Goal: Find specific page/section: Find specific page/section

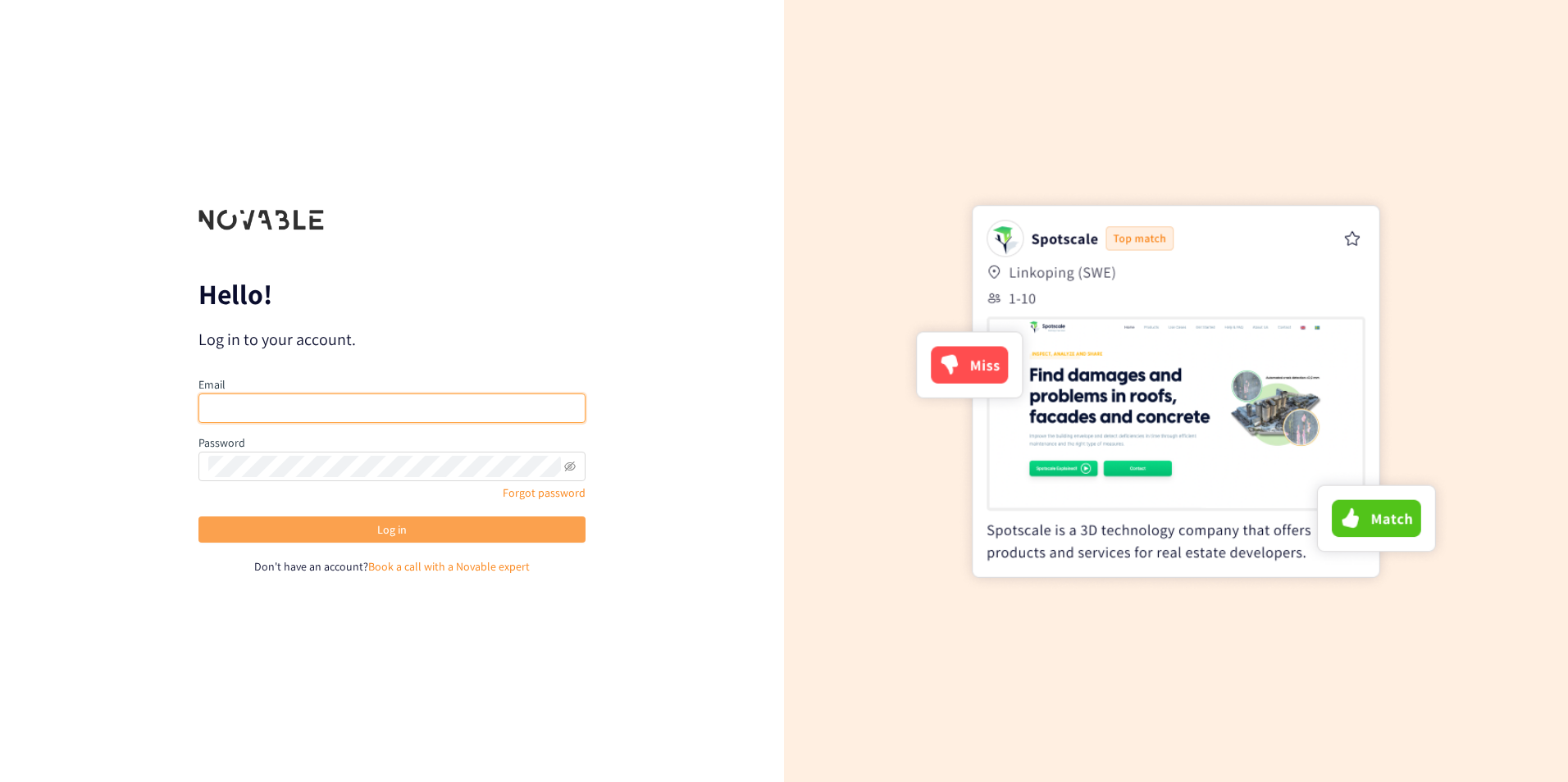
type input "[PERSON_NAME][EMAIL_ADDRESS][DOMAIN_NAME]"
click at [318, 529] on button "Log in" at bounding box center [392, 529] width 387 height 26
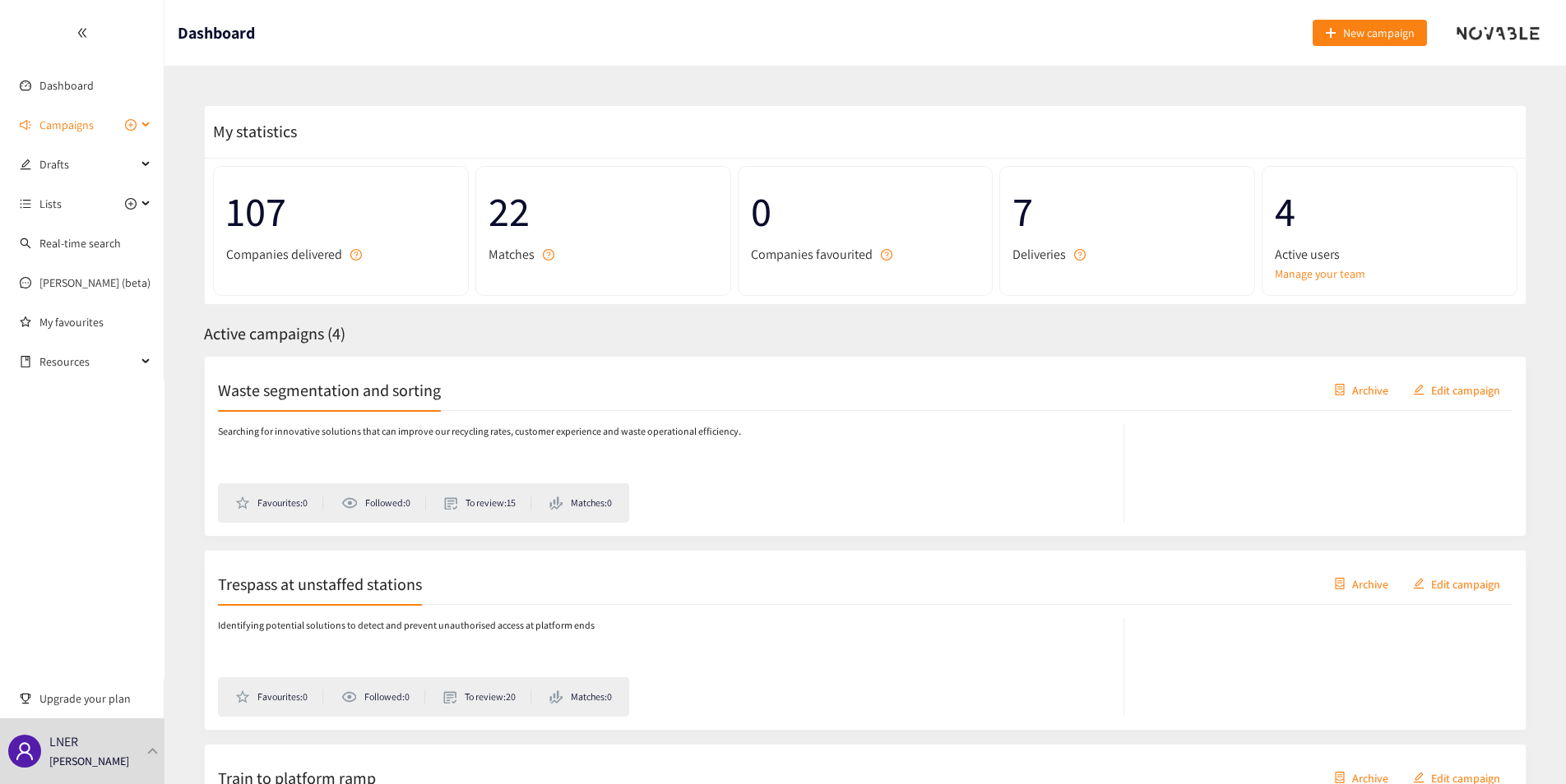
click at [146, 119] on div "Campaigns" at bounding box center [82, 124] width 165 height 33
